Goal: Task Accomplishment & Management: Use online tool/utility

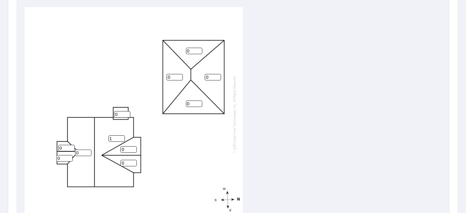
click at [123, 136] on input "1" at bounding box center [117, 139] width 16 height 6
click at [123, 136] on input "2" at bounding box center [117, 139] width 16 height 6
click at [123, 136] on input "3" at bounding box center [117, 139] width 16 height 6
click at [123, 136] on input "4" at bounding box center [117, 139] width 16 height 6
click at [123, 136] on input "5" at bounding box center [117, 139] width 16 height 6
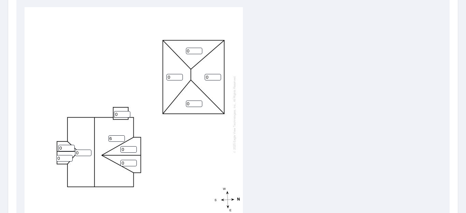
click at [123, 136] on input "6" at bounding box center [117, 139] width 16 height 6
click at [123, 136] on input "7" at bounding box center [117, 139] width 16 height 6
type input "8"
click at [123, 136] on input "8" at bounding box center [117, 139] width 16 height 6
click at [89, 151] on input "1" at bounding box center [83, 153] width 16 height 6
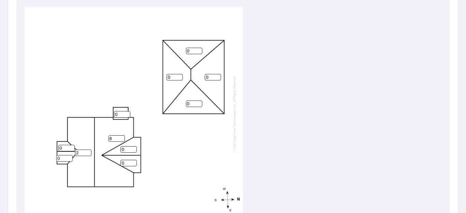
click at [89, 151] on input "2" at bounding box center [83, 153] width 16 height 6
click at [89, 151] on input "3" at bounding box center [83, 153] width 16 height 6
click at [89, 151] on input "4" at bounding box center [83, 153] width 16 height 6
click at [89, 151] on input "5" at bounding box center [83, 153] width 16 height 6
click at [89, 151] on input "6" at bounding box center [83, 153] width 16 height 6
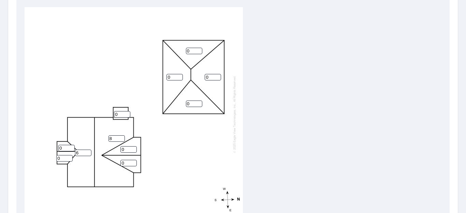
click at [89, 151] on input "7" at bounding box center [83, 153] width 16 height 6
click at [89, 151] on input "8" at bounding box center [83, 153] width 16 height 6
click at [89, 151] on input "9" at bounding box center [83, 153] width 16 height 6
type input "8"
click at [88, 153] on input "8" at bounding box center [83, 153] width 16 height 6
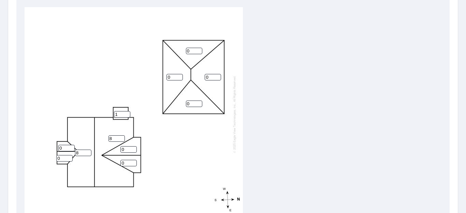
click at [128, 113] on input "1" at bounding box center [122, 114] width 16 height 6
click at [128, 113] on input "2" at bounding box center [122, 114] width 16 height 6
type input "3"
click at [128, 113] on input "3" at bounding box center [122, 114] width 16 height 6
click at [72, 147] on input "1" at bounding box center [66, 148] width 16 height 6
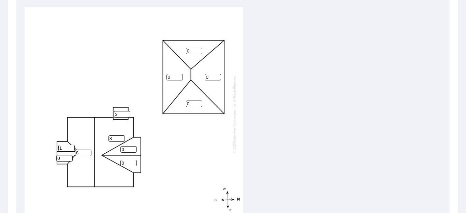
click at [72, 147] on input "2" at bounding box center [66, 148] width 16 height 6
click at [72, 147] on input "3" at bounding box center [66, 148] width 16 height 6
click at [72, 147] on input "4" at bounding box center [66, 148] width 16 height 6
click at [72, 147] on input "5" at bounding box center [66, 148] width 16 height 6
click at [72, 147] on input "6" at bounding box center [66, 148] width 16 height 6
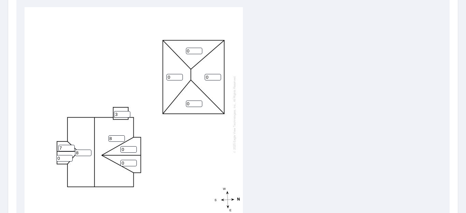
click at [72, 147] on input "7" at bounding box center [66, 148] width 16 height 6
click at [72, 147] on input "8" at bounding box center [66, 148] width 16 height 6
click at [72, 147] on input "9" at bounding box center [66, 148] width 16 height 6
type input "8"
click at [72, 149] on input "8" at bounding box center [66, 148] width 16 height 6
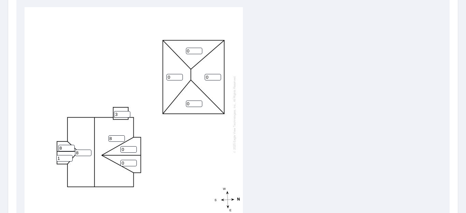
click at [69, 157] on input "1" at bounding box center [64, 158] width 16 height 6
click at [69, 157] on input "2" at bounding box center [64, 158] width 16 height 6
click at [69, 157] on input "3" at bounding box center [64, 158] width 16 height 6
click at [69, 157] on input "4" at bounding box center [64, 158] width 16 height 6
click at [69, 157] on input "5" at bounding box center [64, 158] width 16 height 6
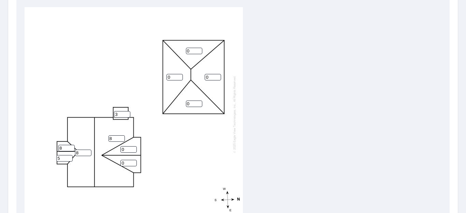
click at [69, 157] on input "6" at bounding box center [64, 158] width 16 height 6
click at [69, 157] on input "7" at bounding box center [64, 158] width 16 height 6
type input "8"
click at [69, 157] on input "8" at bounding box center [64, 158] width 16 height 6
click at [218, 76] on input "1" at bounding box center [213, 77] width 16 height 6
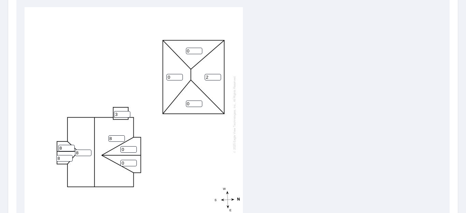
click at [218, 76] on input "2" at bounding box center [213, 77] width 16 height 6
click at [218, 76] on input "3" at bounding box center [213, 77] width 16 height 6
type input "4"
click at [218, 76] on input "4" at bounding box center [213, 77] width 16 height 6
click at [199, 48] on input "1" at bounding box center [194, 51] width 16 height 6
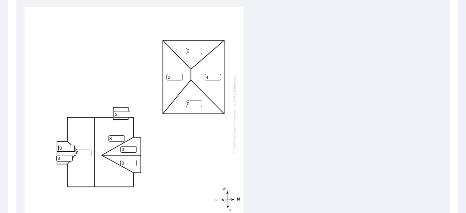
click at [199, 48] on input "2" at bounding box center [194, 51] width 16 height 6
click at [199, 48] on input "3" at bounding box center [194, 51] width 16 height 6
type input "4"
click at [199, 48] on input "4" at bounding box center [194, 51] width 16 height 6
click at [179, 75] on input "1" at bounding box center [175, 77] width 16 height 6
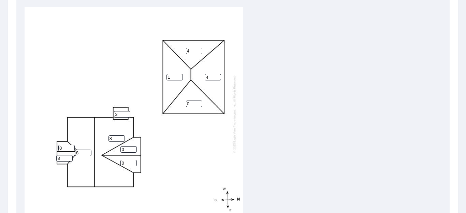
click at [179, 75] on input "2" at bounding box center [175, 77] width 16 height 6
click at [179, 75] on input "3" at bounding box center [175, 77] width 16 height 6
type input "4"
click at [179, 75] on input "4" at bounding box center [175, 77] width 16 height 6
click at [199, 102] on input "1" at bounding box center [194, 104] width 16 height 6
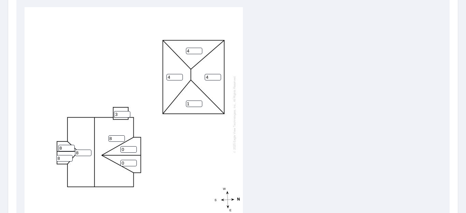
click at [199, 102] on input "2" at bounding box center [194, 104] width 16 height 6
click at [199, 102] on input "3" at bounding box center [194, 104] width 16 height 6
type input "4"
click at [199, 102] on input "4" at bounding box center [194, 104] width 16 height 6
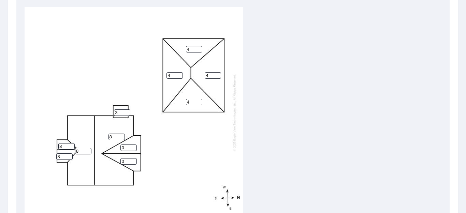
scroll to position [8, 0]
click at [263, 106] on div "8 8 4 4 4 4 0 0 8 3 8" at bounding box center [233, 114] width 417 height 214
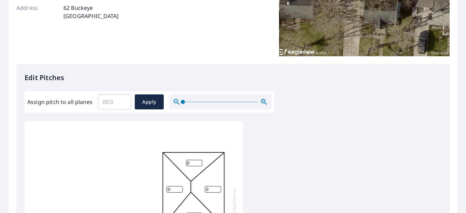
scroll to position [8, 0]
click at [123, 101] on input "0.1" at bounding box center [114, 102] width 33 height 19
click at [123, 101] on input "0.2" at bounding box center [114, 102] width 33 height 19
click at [123, 101] on input "0.3" at bounding box center [114, 102] width 33 height 19
click at [123, 101] on input "0.4" at bounding box center [114, 102] width 33 height 19
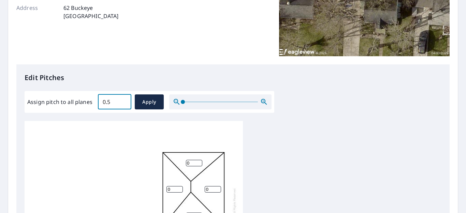
click at [123, 101] on input "0.5" at bounding box center [114, 102] width 33 height 19
click at [123, 101] on input "0.6" at bounding box center [114, 102] width 33 height 19
click at [123, 101] on input "0.7" at bounding box center [114, 102] width 33 height 19
click at [123, 101] on input "0.8" at bounding box center [114, 102] width 33 height 19
click at [123, 101] on input "0.9" at bounding box center [114, 102] width 33 height 19
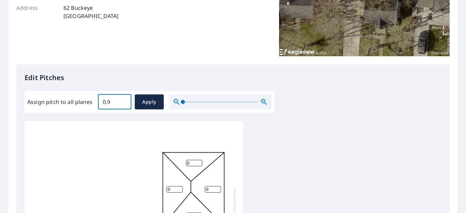
click at [123, 101] on input "1" at bounding box center [114, 102] width 33 height 19
click at [123, 101] on input "1.1" at bounding box center [114, 102] width 33 height 19
click at [123, 101] on input "1.2" at bounding box center [114, 102] width 33 height 19
click at [123, 101] on input "1.3" at bounding box center [114, 102] width 33 height 19
click at [123, 101] on input "1.4" at bounding box center [114, 102] width 33 height 19
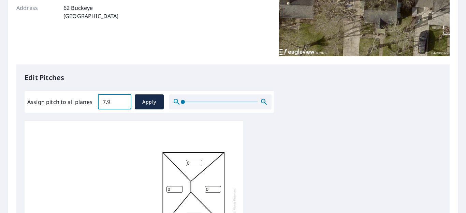
click at [123, 101] on input "7.9" at bounding box center [114, 102] width 33 height 19
type input "8"
click at [123, 101] on input "8" at bounding box center [114, 102] width 33 height 19
click at [142, 103] on span "Apply" at bounding box center [149, 102] width 18 height 9
type input "8"
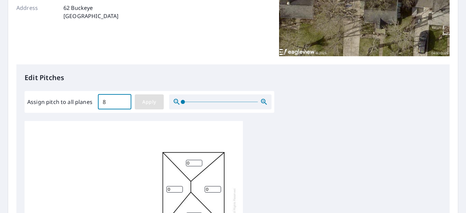
type input "8"
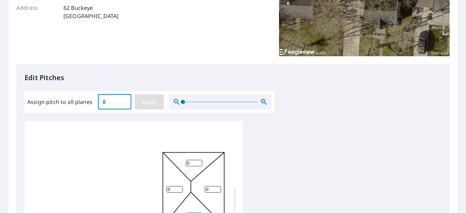
type input "8"
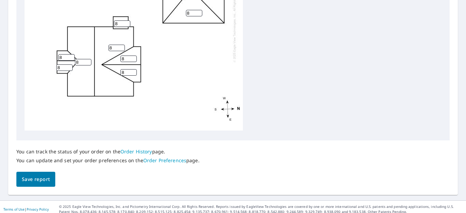
scroll to position [327, 0]
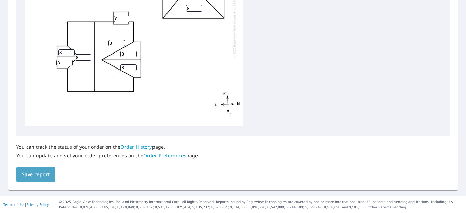
click at [40, 172] on span "Save report" at bounding box center [36, 175] width 28 height 9
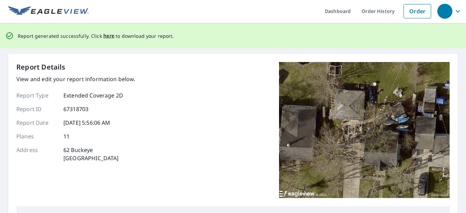
scroll to position [0, 0]
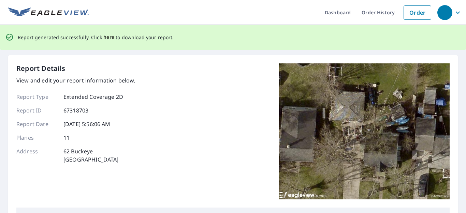
click at [108, 35] on span "here" at bounding box center [108, 37] width 11 height 9
